Goal: Task Accomplishment & Management: Manage account settings

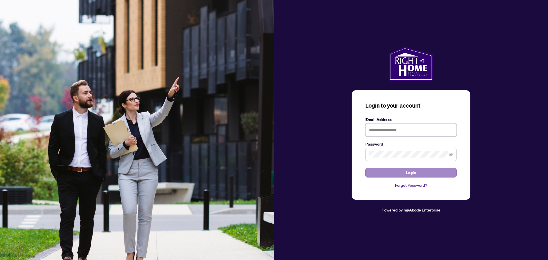
type input "**********"
click at [415, 169] on span "Login" at bounding box center [411, 172] width 10 height 9
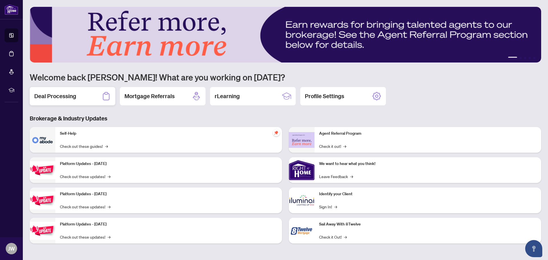
click at [70, 99] on h2 "Deal Processing" at bounding box center [55, 96] width 42 height 8
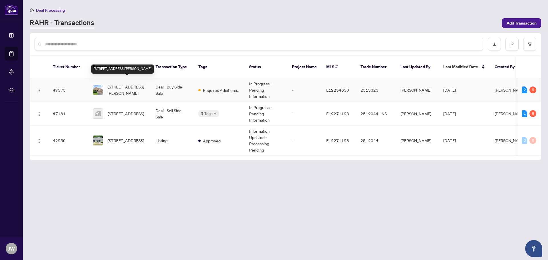
click at [136, 85] on span "[STREET_ADDRESS][PERSON_NAME]" at bounding box center [127, 90] width 39 height 13
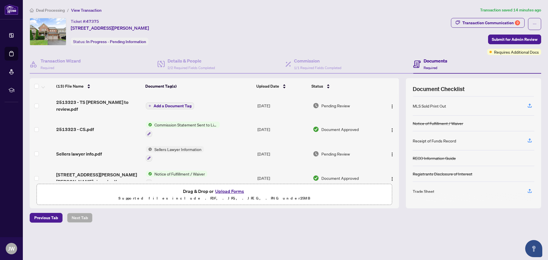
scroll to position [63, 0]
click at [529, 189] on icon "button" at bounding box center [529, 189] width 5 height 5
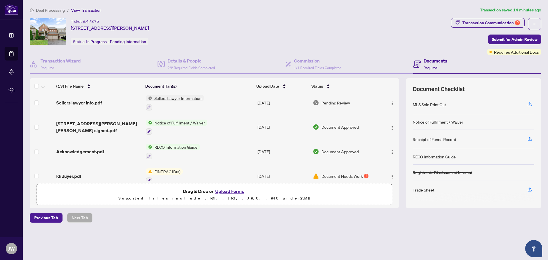
scroll to position [0, 0]
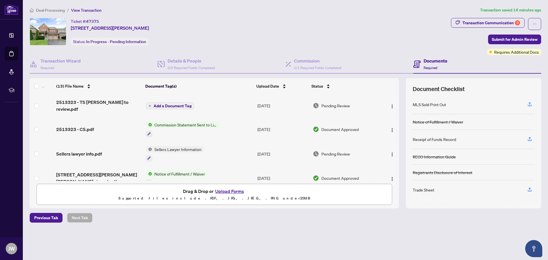
click at [542, 23] on div "Transaction Communication 9 Submit for Admin Review Requires Additional Docs" at bounding box center [496, 36] width 92 height 37
click at [536, 24] on icon "ellipsis" at bounding box center [534, 24] width 4 height 4
click at [60, 64] on h4 "Transaction Wizard" at bounding box center [61, 60] width 40 height 7
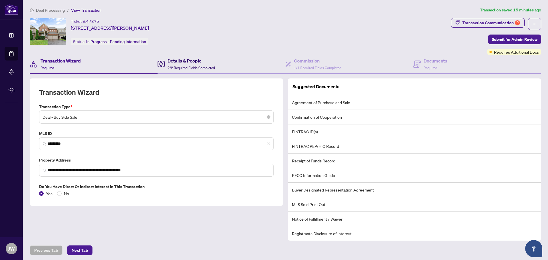
click at [188, 63] on h4 "Details & People" at bounding box center [191, 60] width 47 height 7
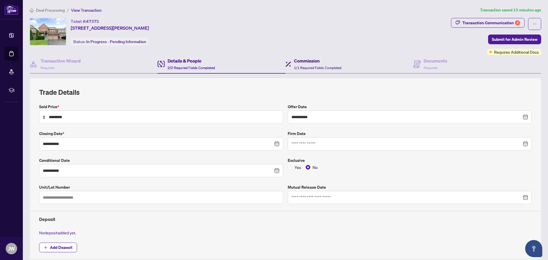
click at [294, 67] on span "1/1 Required Fields Completed" at bounding box center [317, 68] width 47 height 4
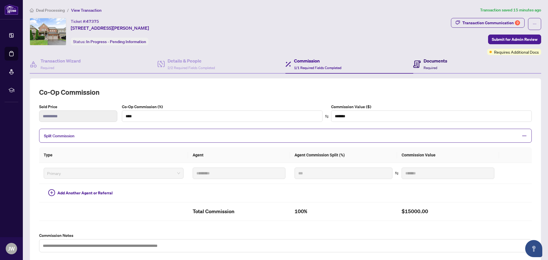
click at [433, 63] on h4 "Documents" at bounding box center [435, 60] width 24 height 7
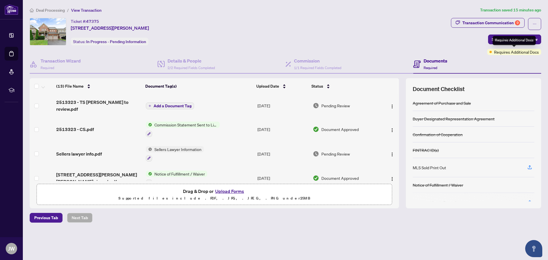
click at [509, 54] on span "Requires Additional Docs" at bounding box center [516, 52] width 45 height 6
click at [510, 53] on span "Requires Additional Docs" at bounding box center [516, 52] width 45 height 6
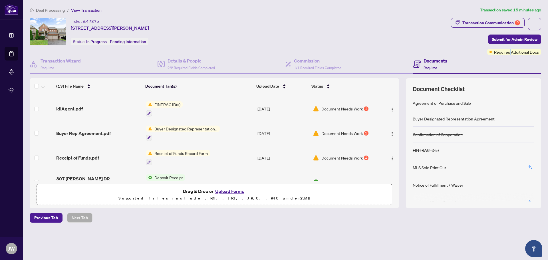
scroll to position [86, 0]
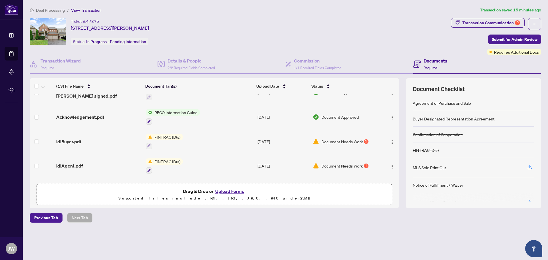
click at [341, 138] on span "Document Needs Work" at bounding box center [341, 141] width 41 height 6
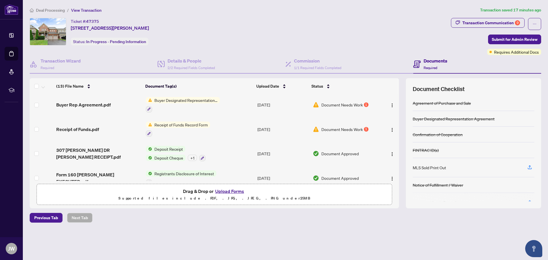
scroll to position [114, 0]
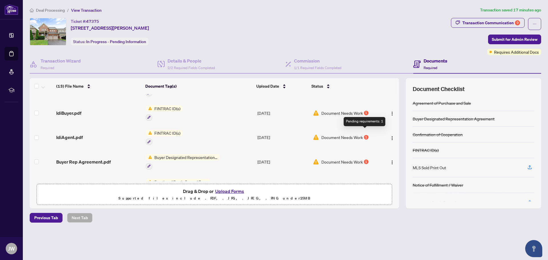
click at [364, 135] on div "1" at bounding box center [366, 137] width 5 height 5
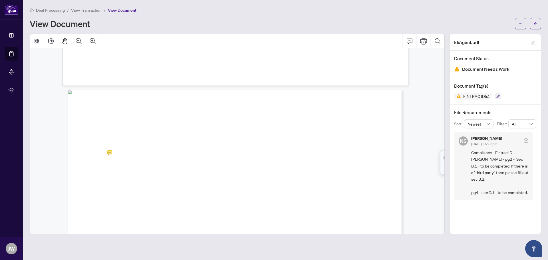
scroll to position [1541, 0]
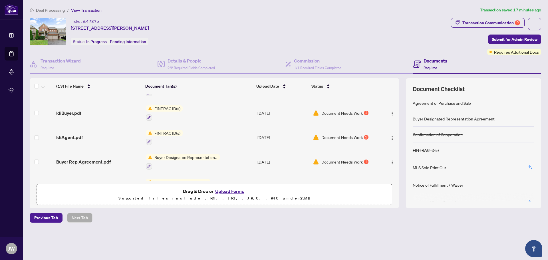
scroll to position [143, 0]
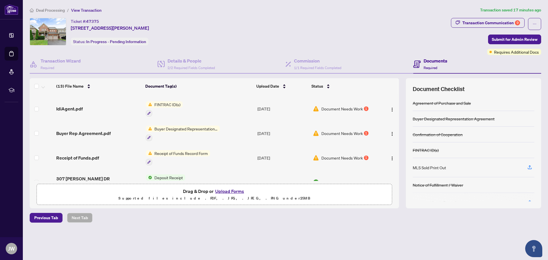
click at [358, 130] on span "Document Needs Work" at bounding box center [341, 133] width 41 height 6
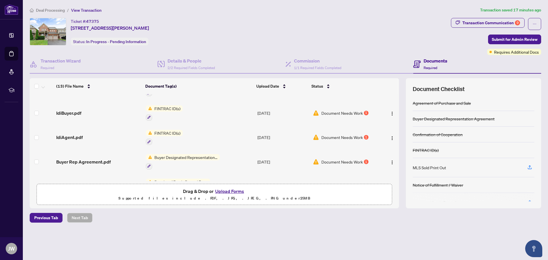
scroll to position [143, 0]
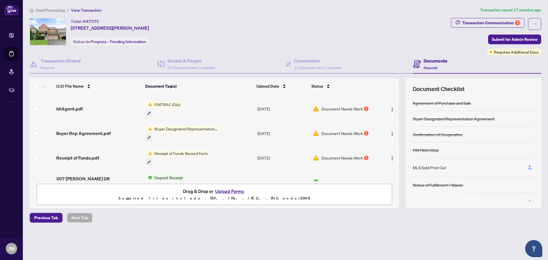
click at [361, 155] on span "Document Needs Work" at bounding box center [341, 158] width 41 height 6
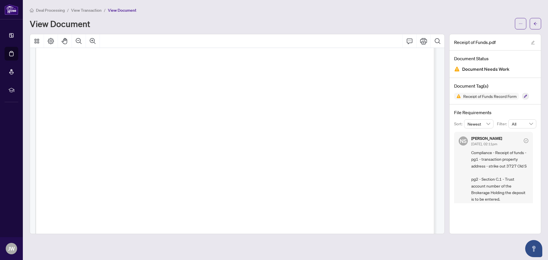
scroll to position [970, 0]
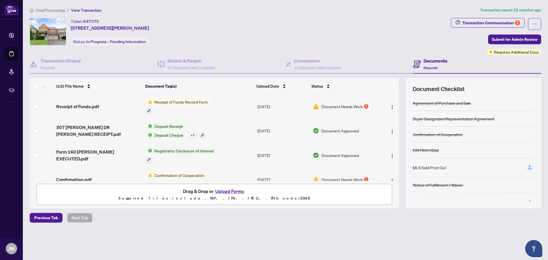
scroll to position [225, 0]
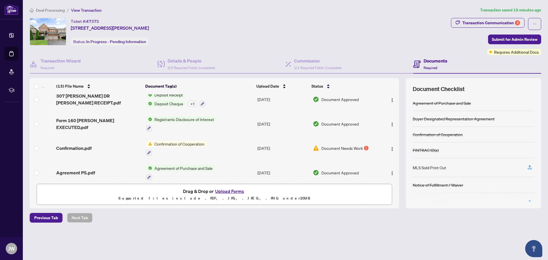
click at [358, 145] on span "Document Needs Work" at bounding box center [341, 148] width 41 height 6
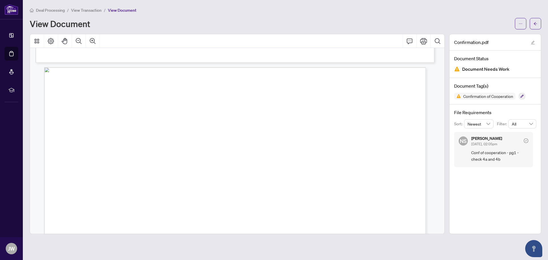
scroll to position [485, 0]
